Goal: Transaction & Acquisition: Purchase product/service

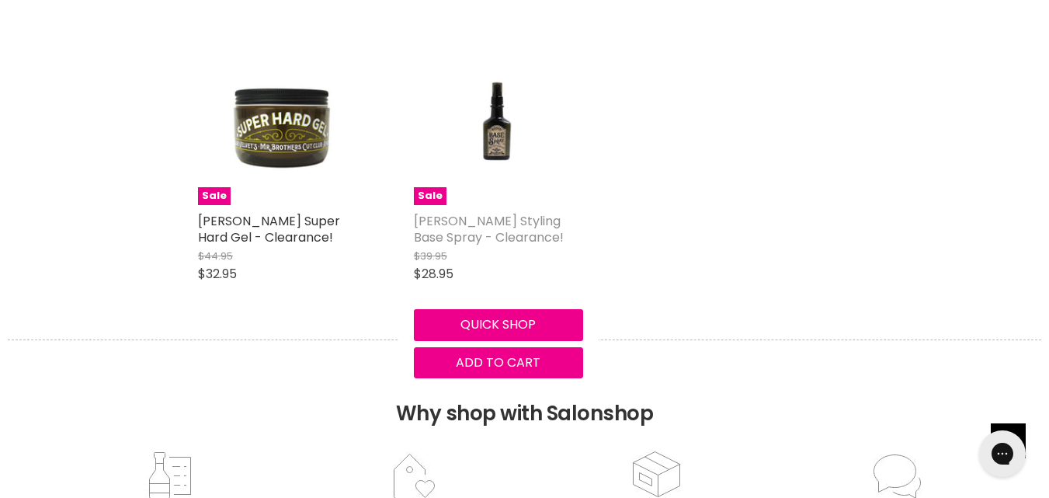
click at [458, 231] on link "[PERSON_NAME] Styling Base Spray - Clearance!" at bounding box center [489, 229] width 150 height 34
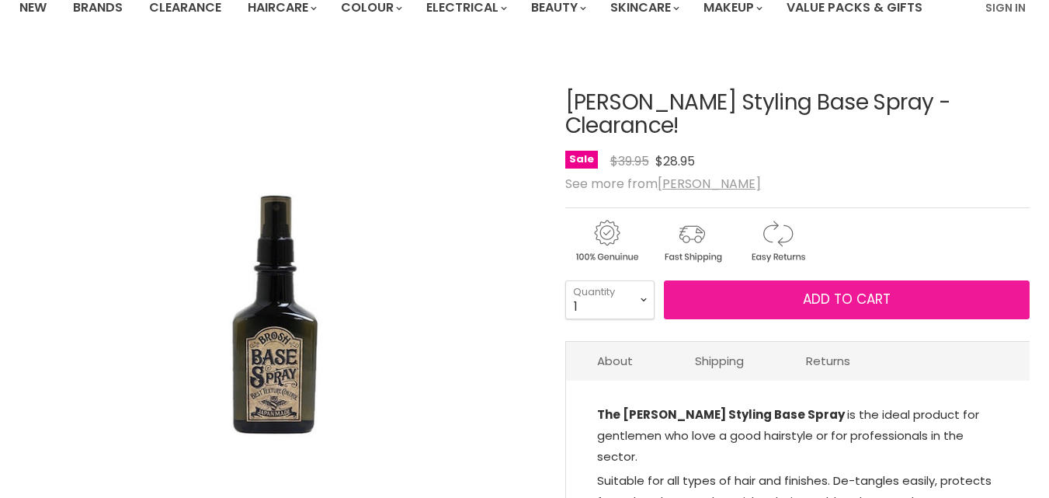
scroll to position [131, 0]
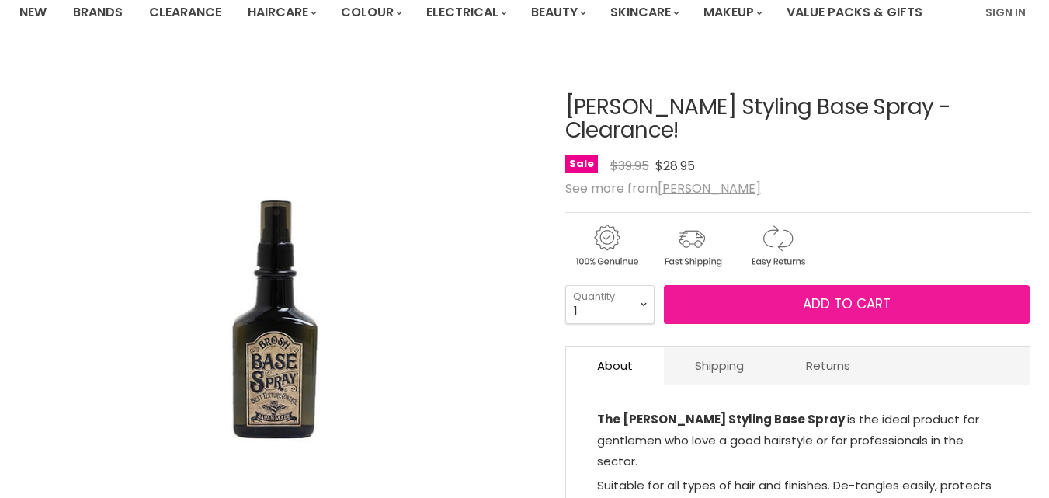
click at [728, 285] on button "Add to cart" at bounding box center [847, 304] width 366 height 39
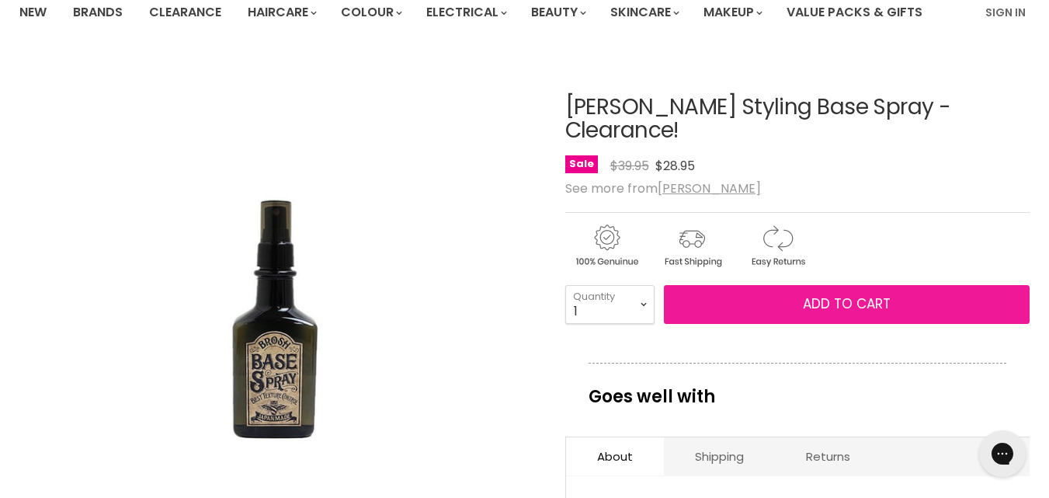
scroll to position [0, 0]
